Goal: Task Accomplishment & Management: Use online tool/utility

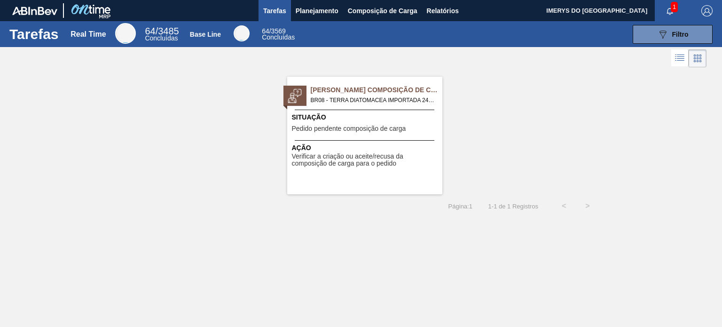
click at [347, 141] on div "Ação Verificar a criação ou aceite/recusa da composição de carga para o pedido" at bounding box center [364, 153] width 155 height 27
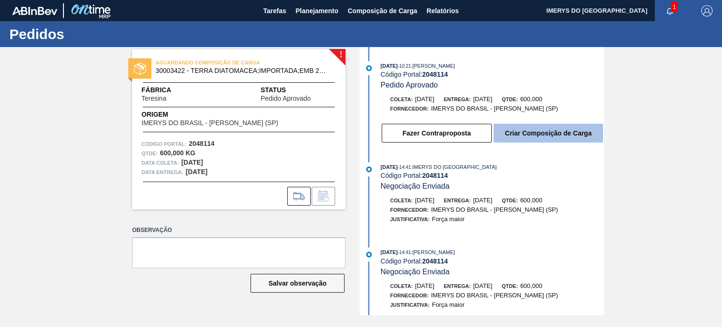
click at [527, 137] on button "Criar Composição de Carga" at bounding box center [548, 133] width 110 height 19
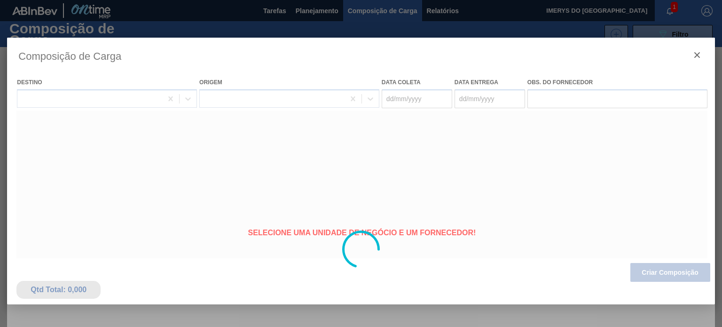
type coleta "17/10/2025"
type Entrega "20/10/2025"
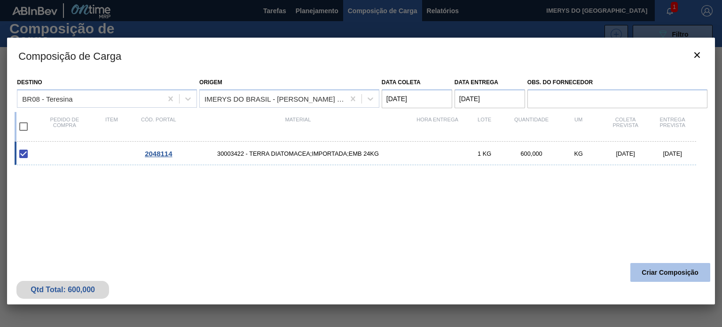
click at [660, 272] on button "Criar Composição" at bounding box center [670, 272] width 80 height 19
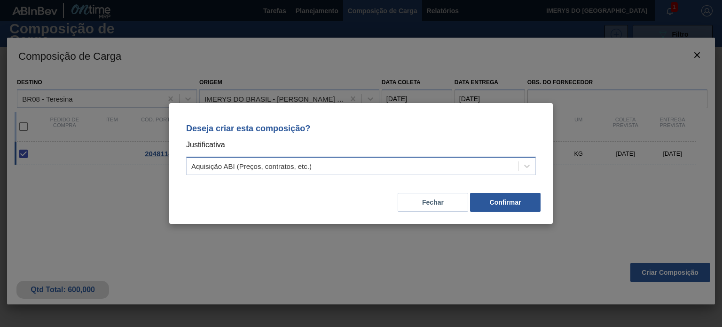
click at [372, 169] on div "Aquisição ABI (Preços, contratos, etc.)" at bounding box center [352, 166] width 331 height 14
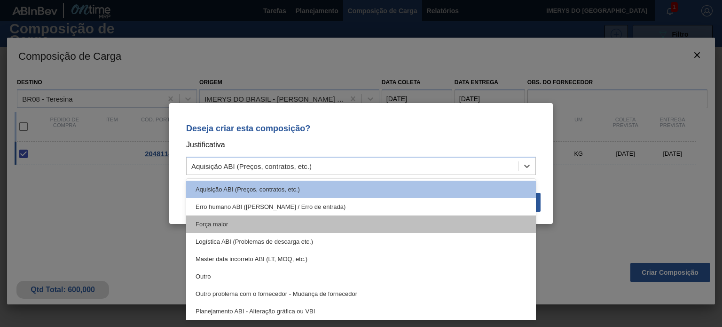
click at [352, 220] on div "Força maior" at bounding box center [361, 223] width 350 height 17
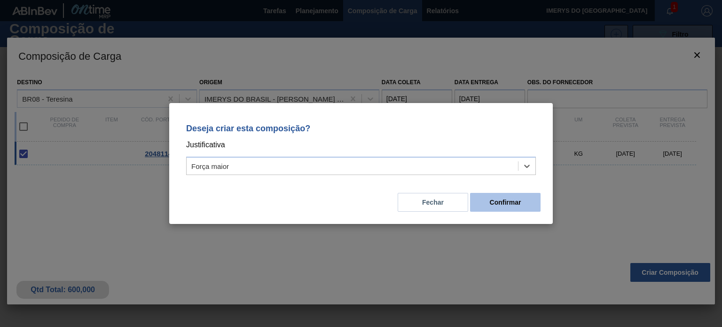
click at [532, 199] on button "Confirmar" at bounding box center [505, 202] width 70 height 19
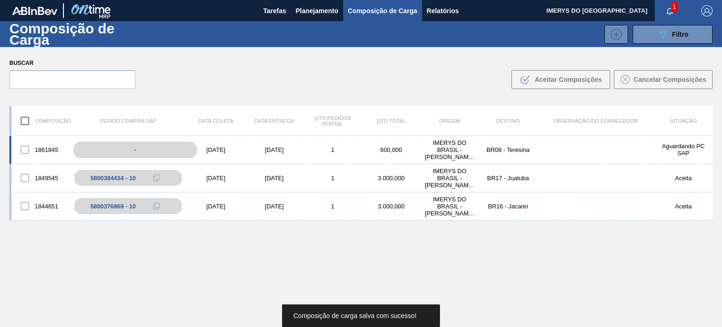
click at [125, 144] on div "-" at bounding box center [135, 149] width 124 height 16
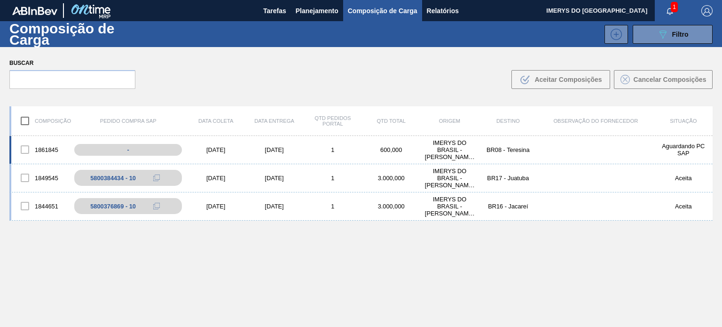
click at [539, 148] on div "1861845 - 17/10/2025 20/10/2025 1 600,000 IMERYS DO BRASIL - PAULINA (SP) BR08 …" at bounding box center [360, 150] width 703 height 28
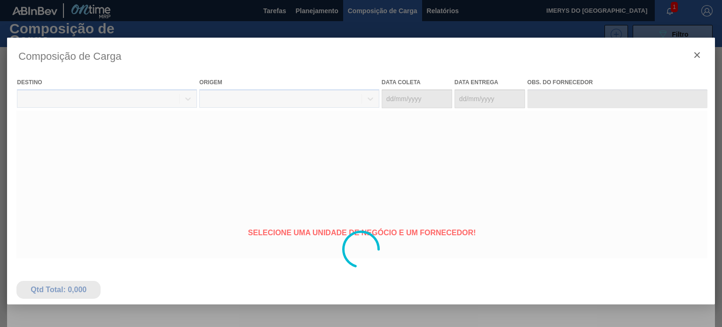
type coleta "17/10/2025"
type Entrega "20/10/2025"
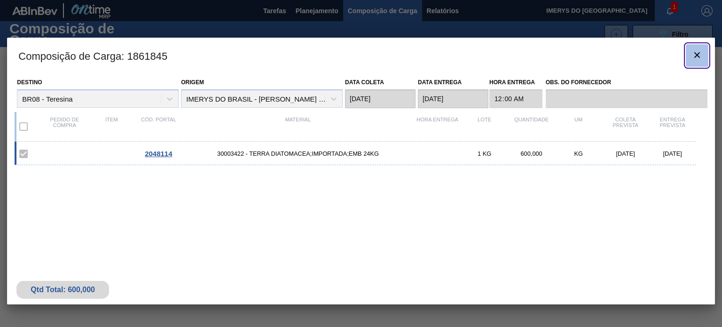
click at [694, 58] on icon "botão de ícone" at bounding box center [696, 54] width 11 height 11
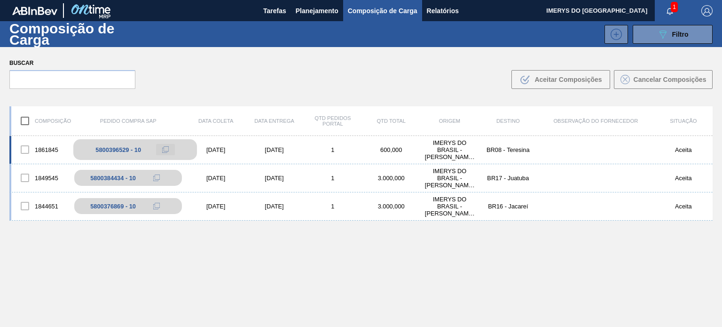
click at [160, 148] on button at bounding box center [165, 149] width 19 height 11
click at [162, 147] on icon at bounding box center [165, 149] width 7 height 7
click at [168, 152] on icon at bounding box center [165, 149] width 7 height 7
click at [167, 149] on icon at bounding box center [165, 149] width 7 height 7
